Goal: Task Accomplishment & Management: Use online tool/utility

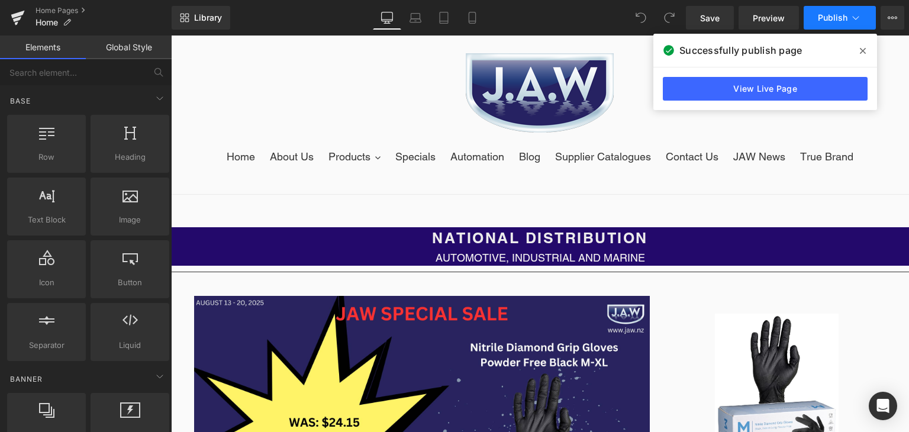
click at [837, 12] on button "Publish" at bounding box center [839, 18] width 72 height 24
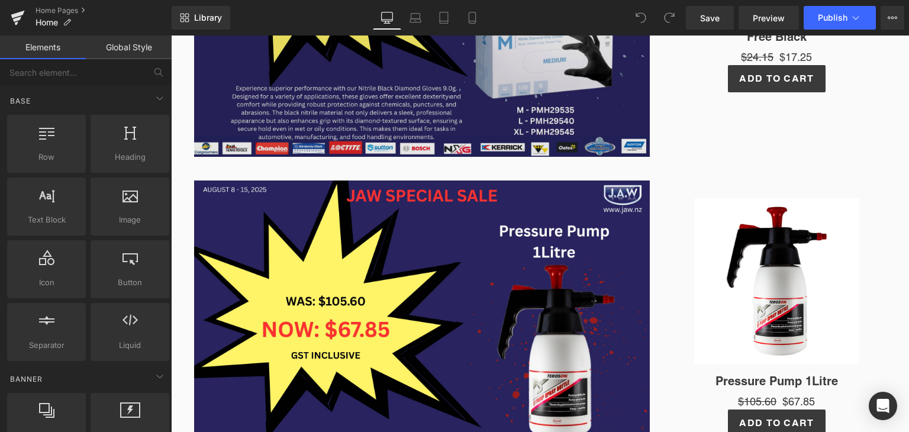
scroll to position [460, 0]
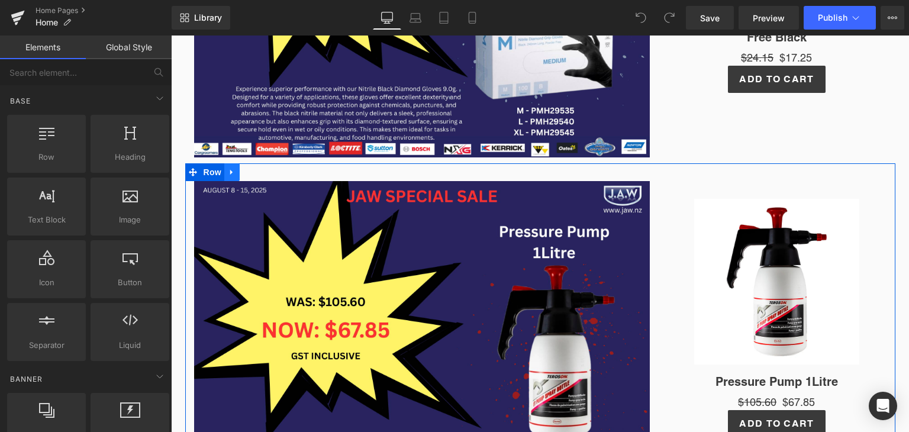
click at [228, 175] on icon at bounding box center [232, 172] width 8 height 9
click at [264, 170] on link at bounding box center [262, 172] width 15 height 18
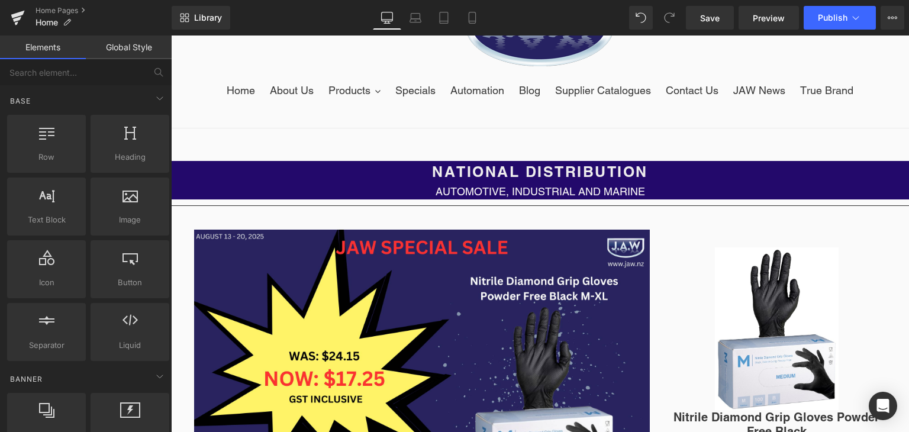
scroll to position [64, 0]
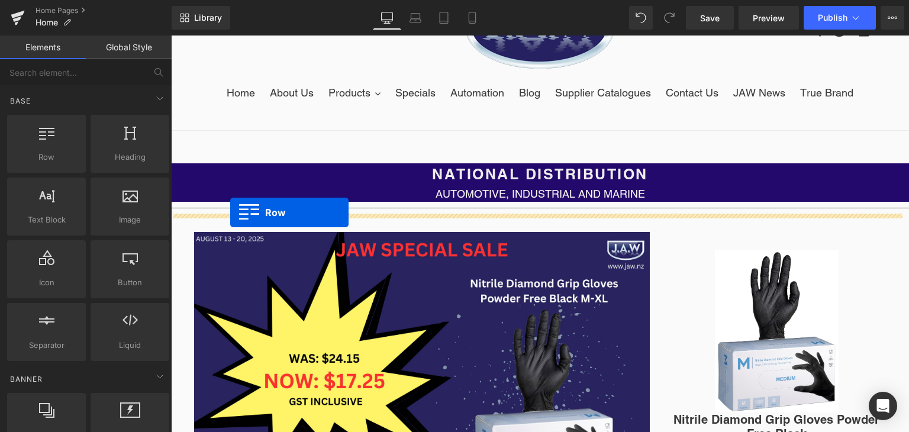
drag, startPoint x: 226, startPoint y: 194, endPoint x: 230, endPoint y: 212, distance: 18.8
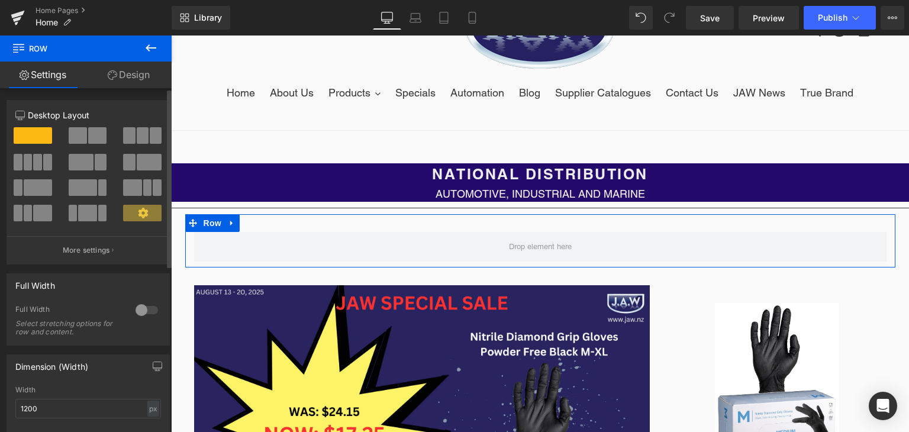
click at [83, 164] on span at bounding box center [81, 162] width 25 height 17
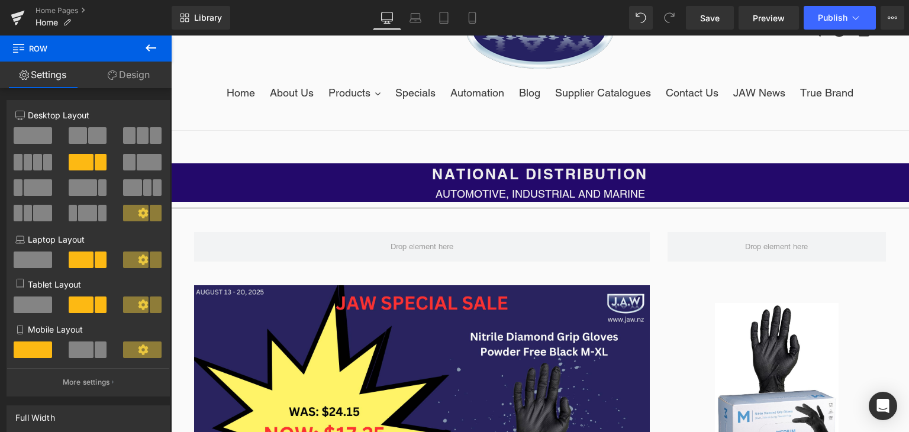
click at [155, 48] on icon at bounding box center [151, 47] width 11 height 7
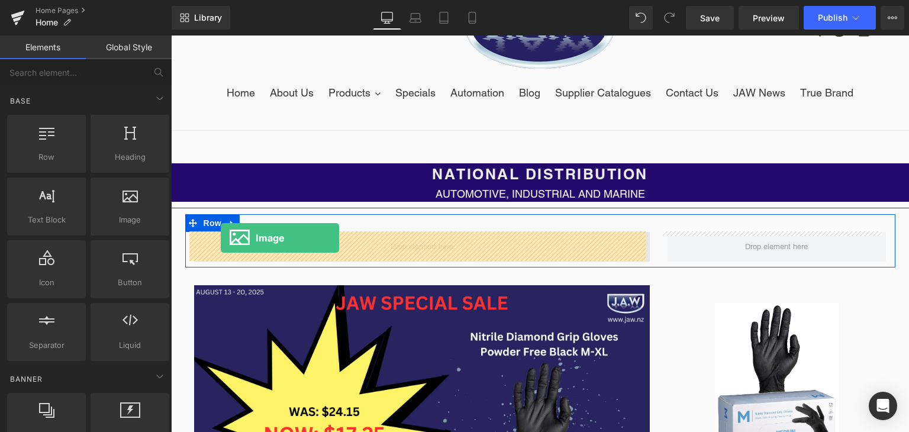
drag, startPoint x: 288, startPoint y: 244, endPoint x: 227, endPoint y: 240, distance: 61.1
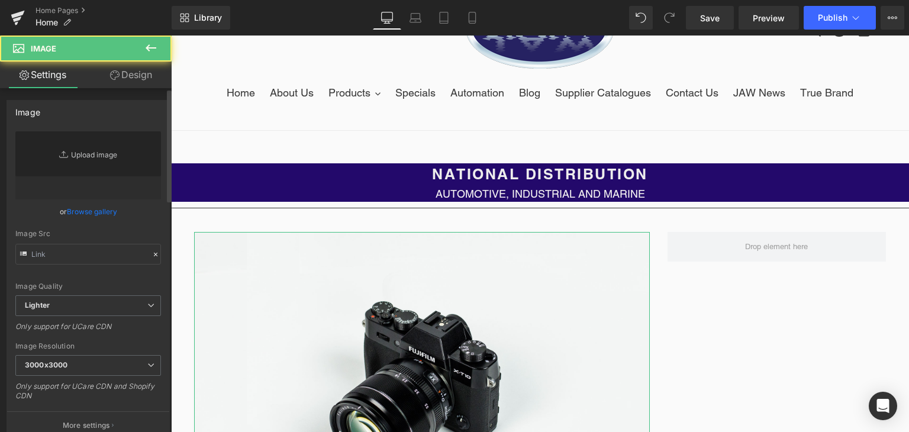
type input "//[DOMAIN_NAME][URL]"
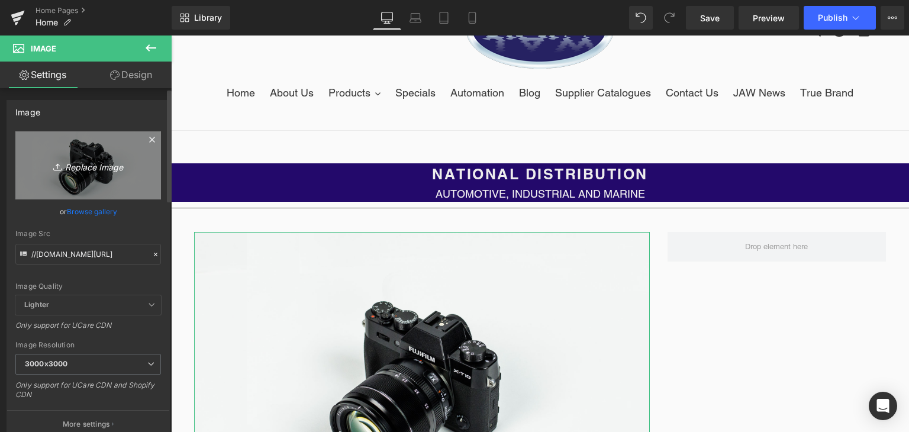
click at [83, 169] on icon "Replace Image" at bounding box center [88, 165] width 95 height 15
type input "C:\fakepath\Copy of JAW SPECIAL SALE (2).png"
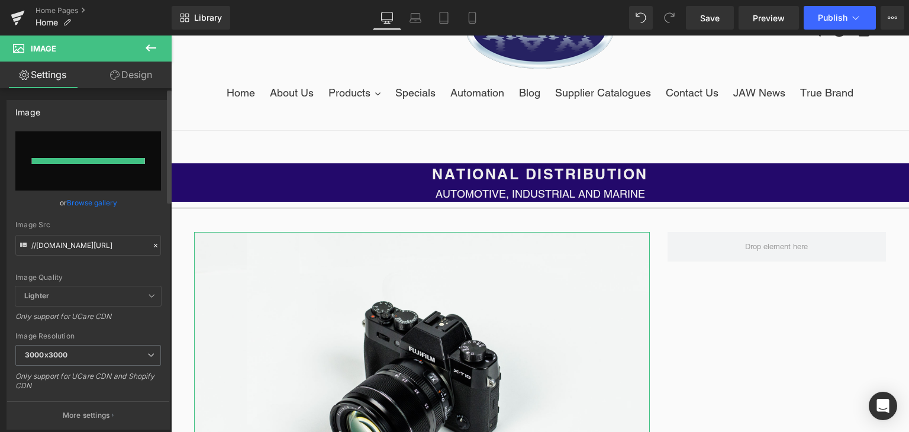
type input "[URL][DOMAIN_NAME]"
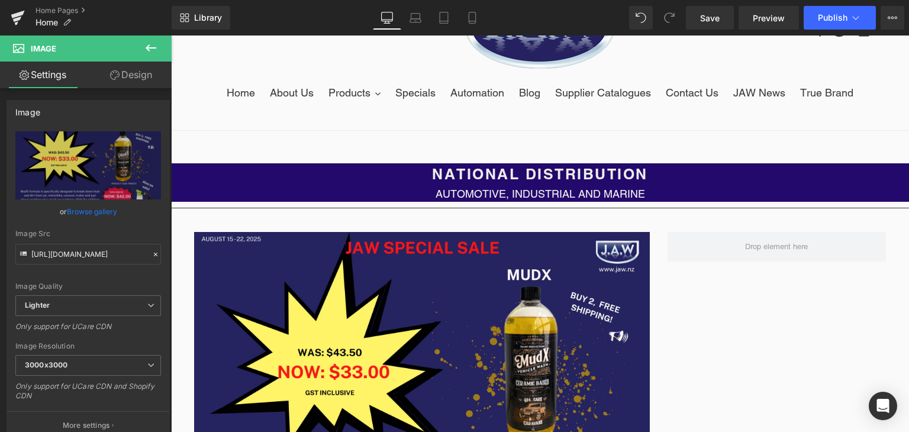
click at [151, 47] on icon at bounding box center [151, 47] width 11 height 7
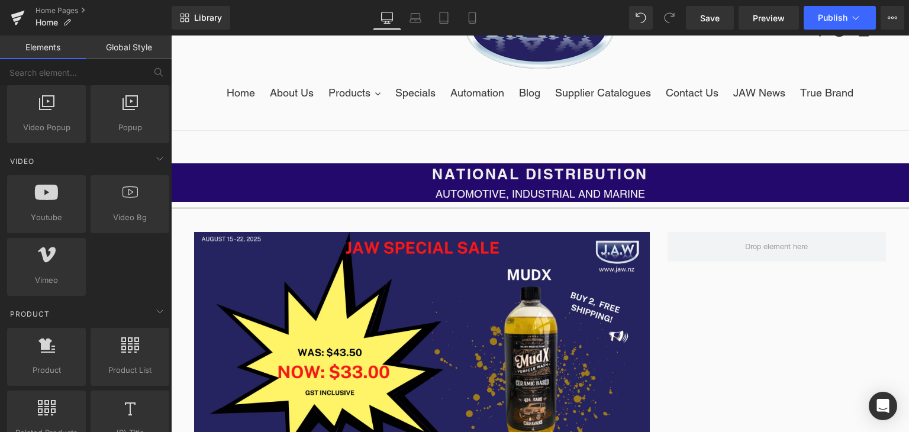
scroll to position [731, 0]
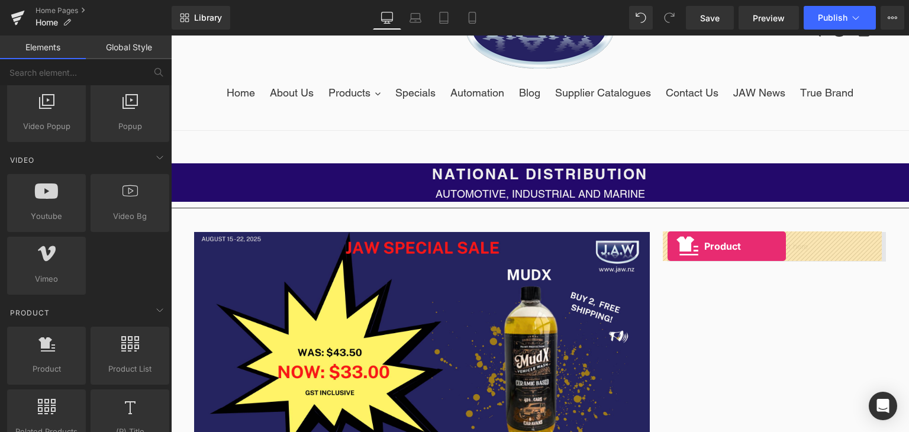
drag, startPoint x: 205, startPoint y: 376, endPoint x: 672, endPoint y: 248, distance: 484.4
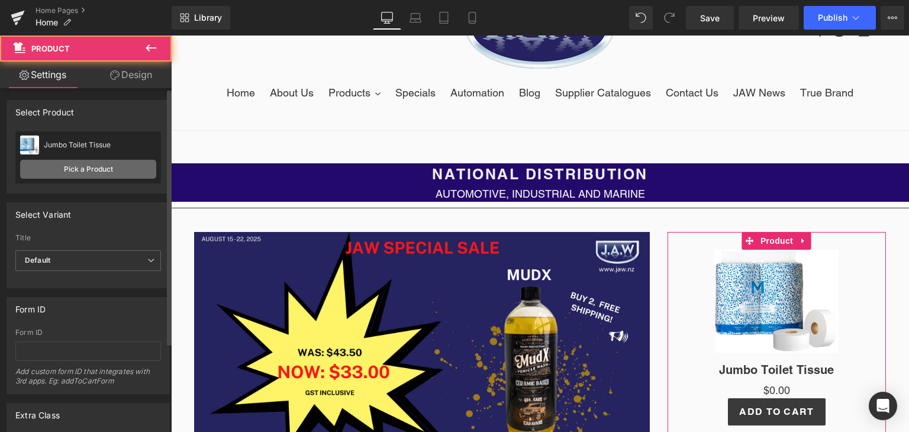
click at [89, 169] on link "Pick a Product" at bounding box center [88, 169] width 136 height 19
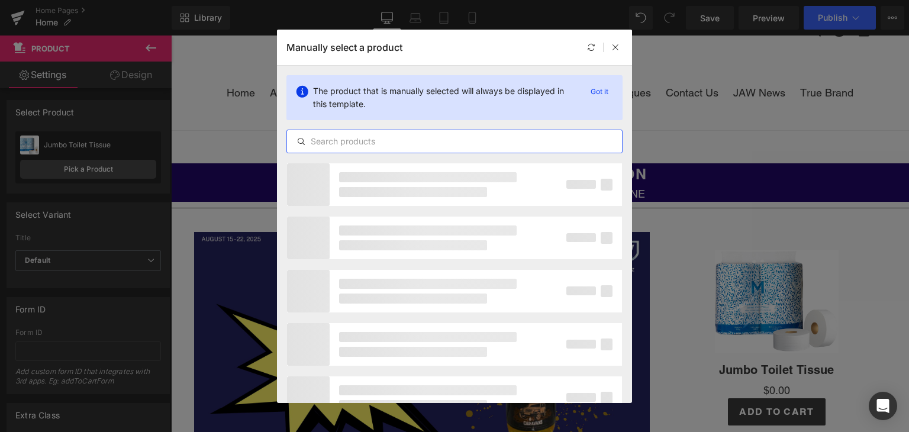
click at [365, 146] on input "text" at bounding box center [454, 141] width 335 height 14
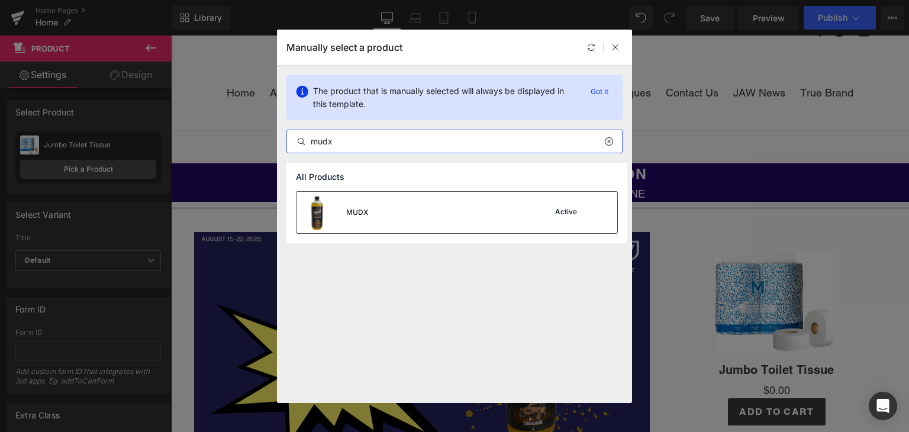
type input "mudx"
click at [391, 215] on div "MUDX Active" at bounding box center [456, 212] width 321 height 41
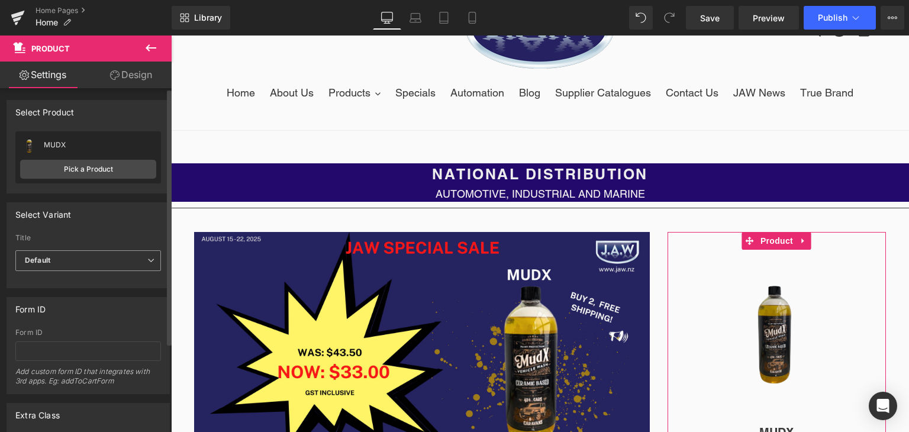
scroll to position [118, 0]
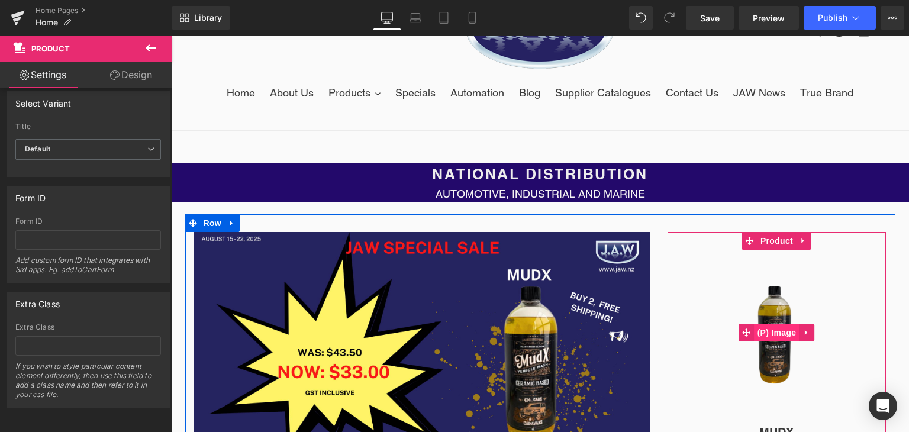
click at [780, 326] on span "(P) Image" at bounding box center [776, 333] width 45 height 18
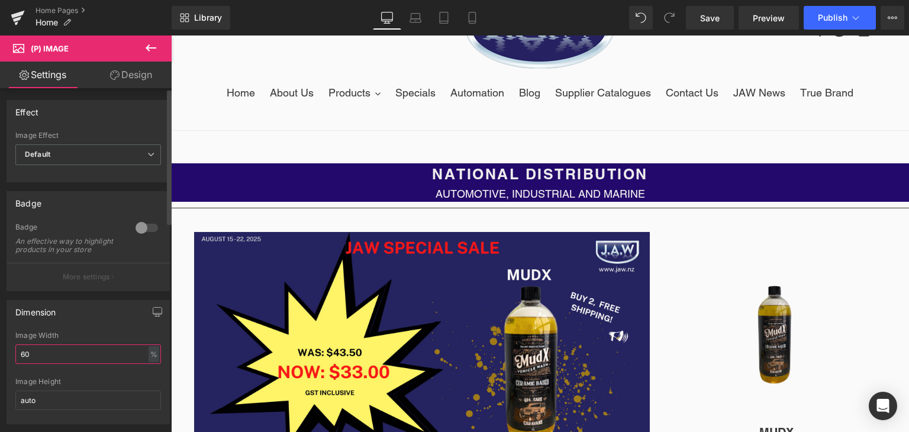
click at [101, 361] on input "60" at bounding box center [88, 354] width 146 height 20
type input "6"
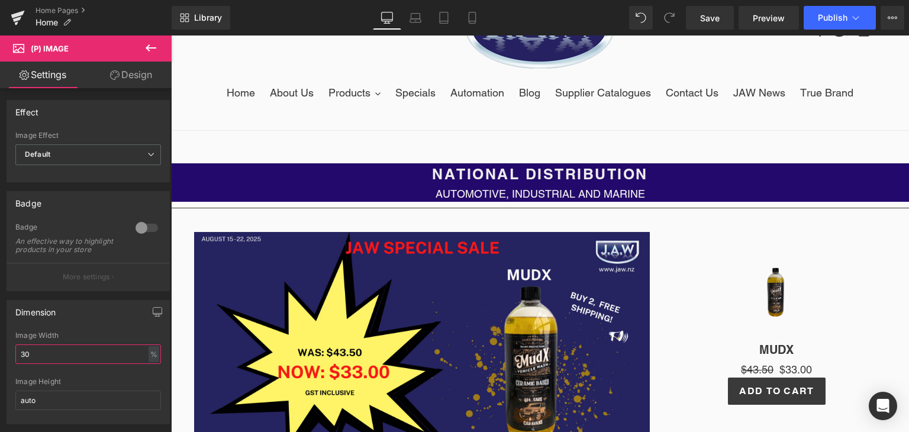
type input "30"
click at [151, 47] on icon at bounding box center [151, 48] width 14 height 14
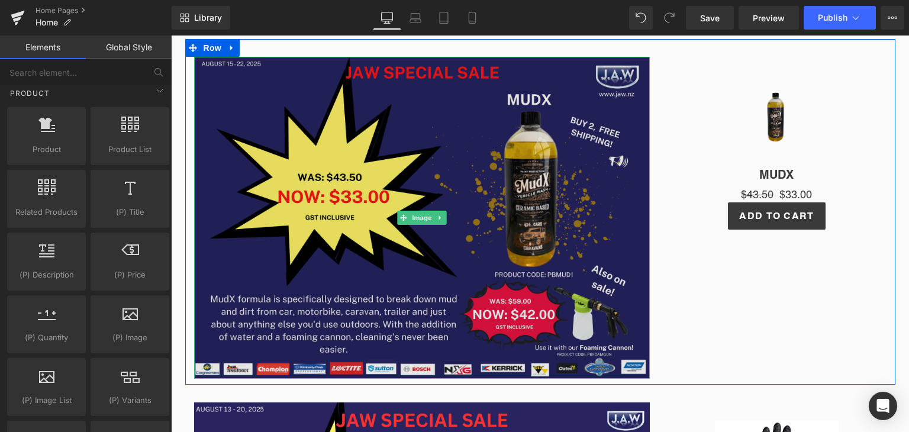
scroll to position [244, 0]
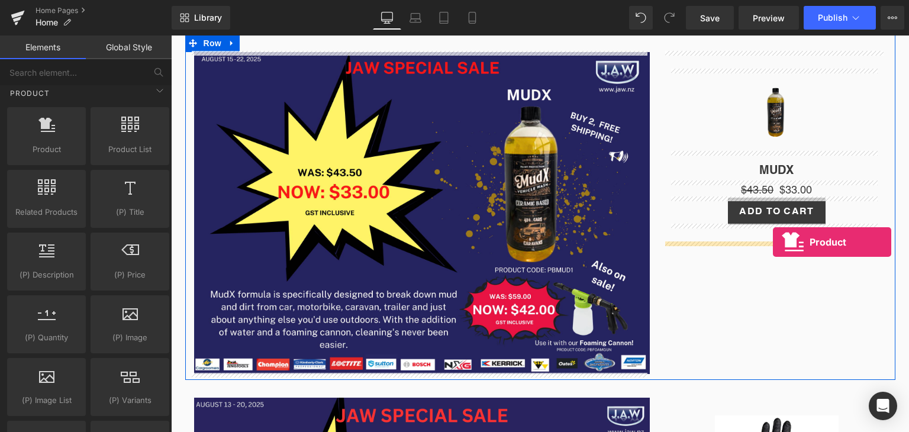
drag, startPoint x: 206, startPoint y: 168, endPoint x: 772, endPoint y: 242, distance: 571.0
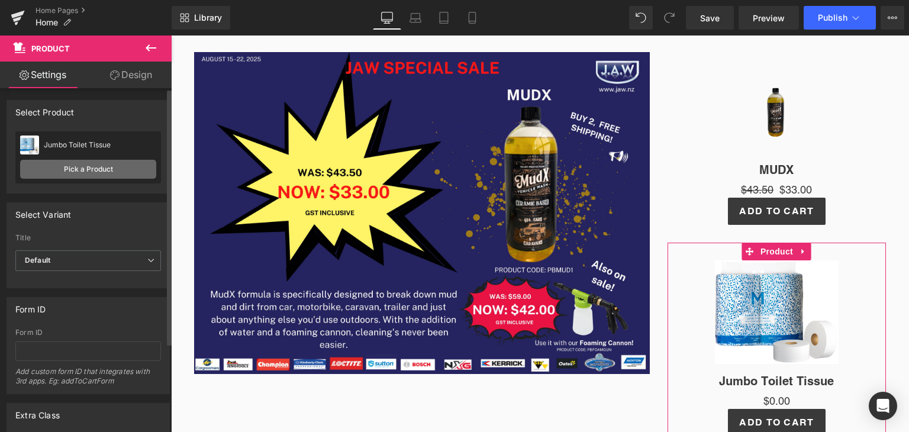
click at [96, 162] on link "Pick a Product" at bounding box center [88, 169] width 136 height 19
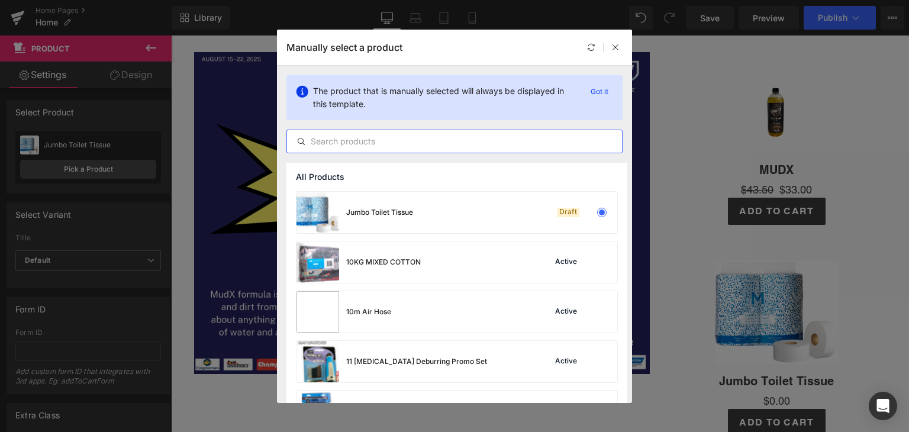
click at [367, 143] on input "text" at bounding box center [454, 141] width 335 height 14
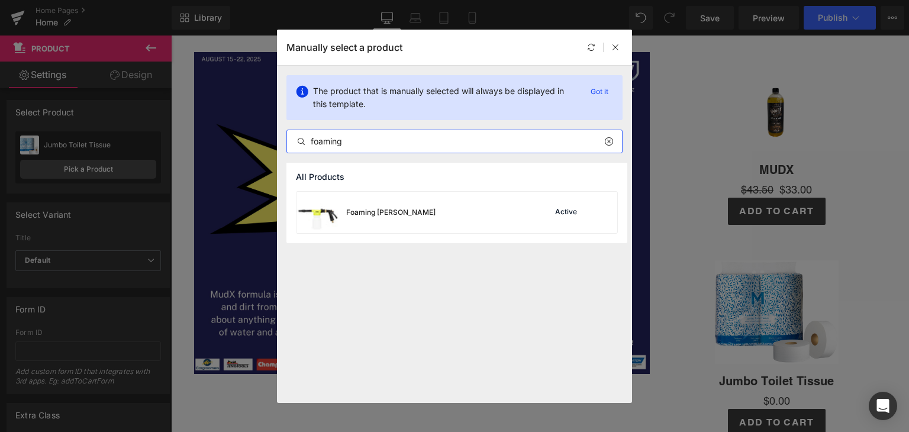
type input "foaming"
click at [374, 207] on div "Foaming [PERSON_NAME]" at bounding box center [390, 212] width 89 height 11
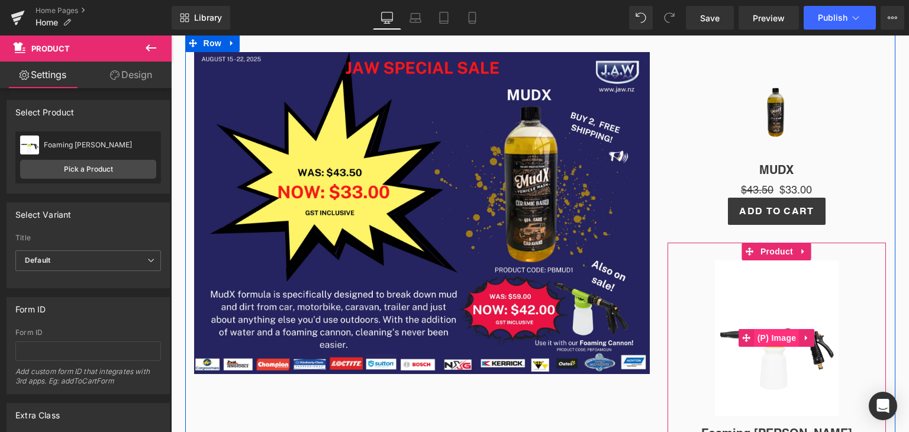
click at [779, 334] on span "(P) Image" at bounding box center [776, 338] width 45 height 18
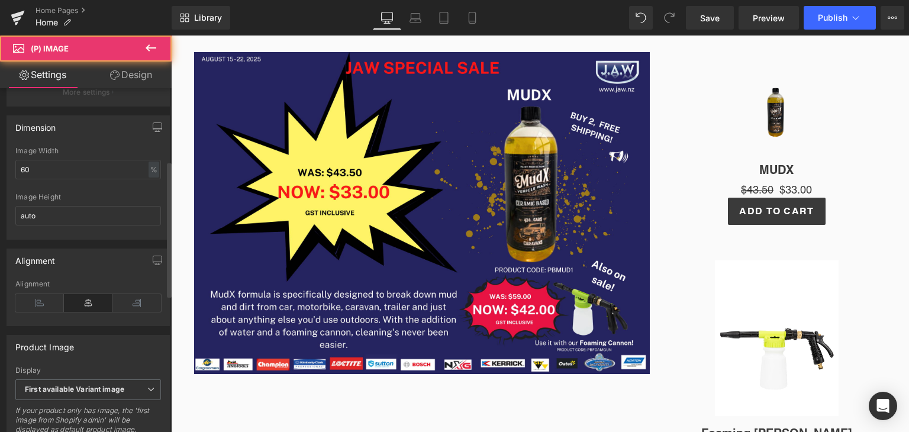
scroll to position [186, 0]
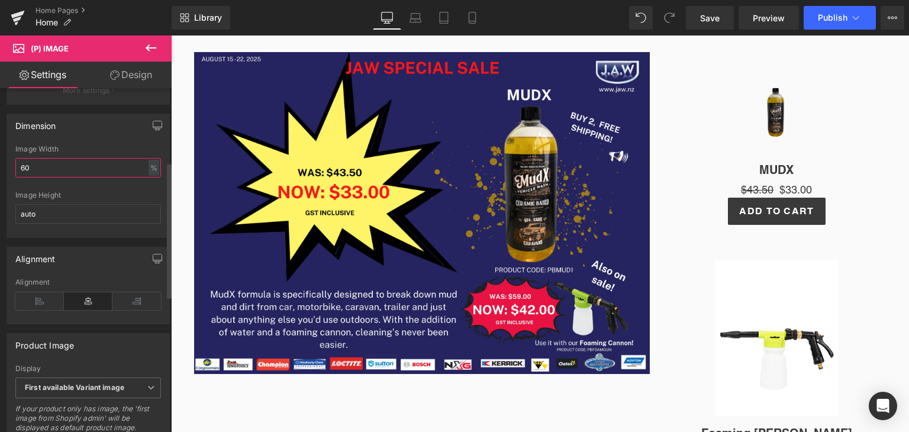
click at [48, 170] on input "60" at bounding box center [88, 168] width 146 height 20
type input "6"
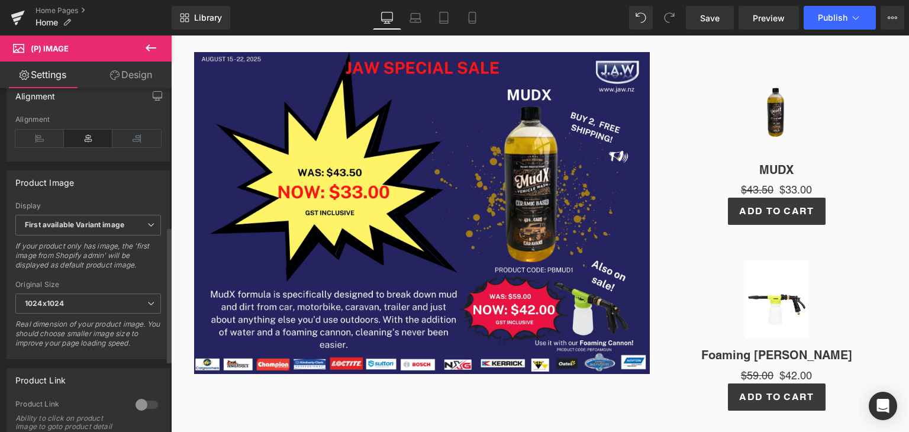
scroll to position [350, 0]
type input "30"
click at [151, 404] on div at bounding box center [147, 404] width 28 height 19
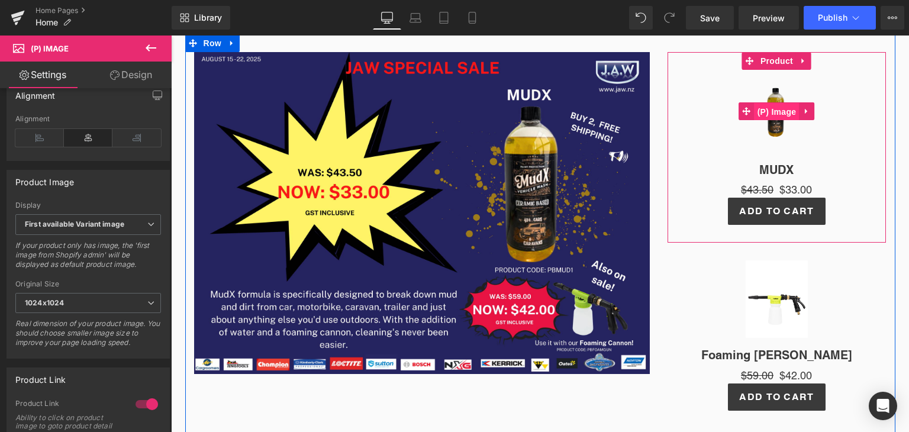
click at [772, 106] on span "(P) Image" at bounding box center [776, 112] width 45 height 18
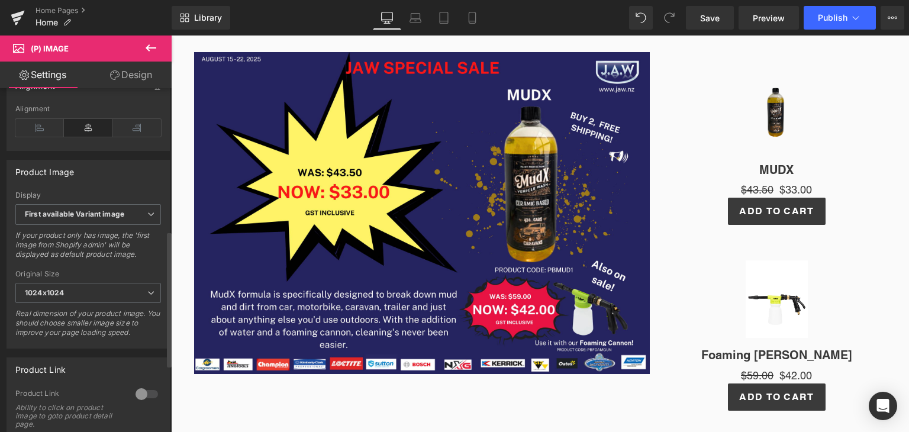
scroll to position [360, 0]
click at [146, 398] on div at bounding box center [147, 394] width 28 height 19
click at [838, 16] on span "Publish" at bounding box center [833, 17] width 30 height 9
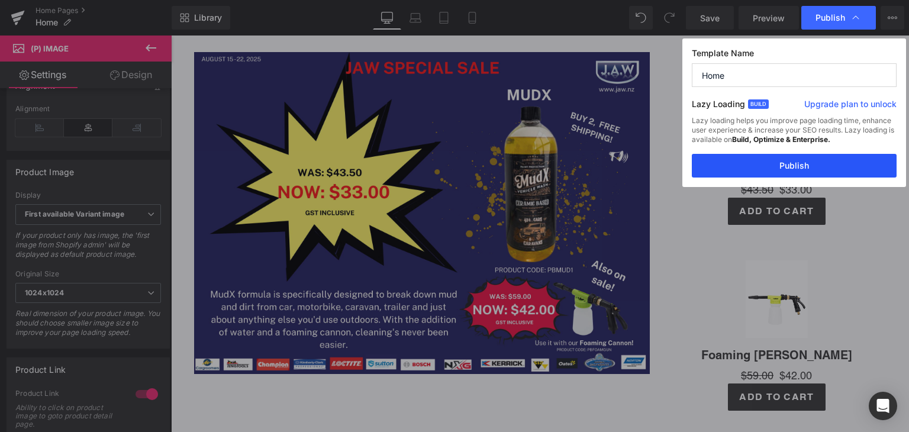
click at [777, 164] on button "Publish" at bounding box center [794, 166] width 205 height 24
